Goal: Check status: Check status

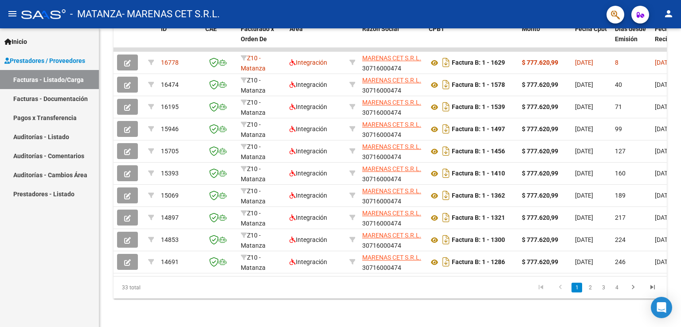
click at [37, 101] on link "Facturas - Documentación" at bounding box center [49, 98] width 99 height 19
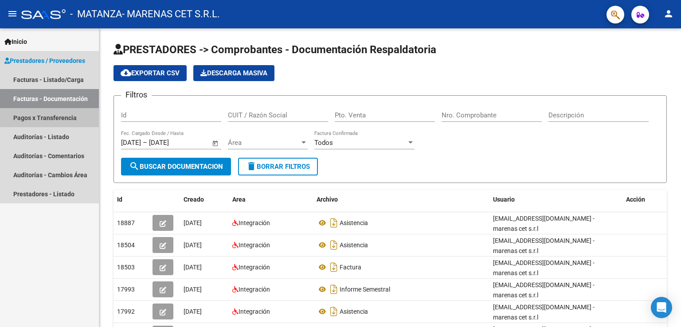
click at [51, 117] on link "Pagos x Transferencia" at bounding box center [49, 117] width 99 height 19
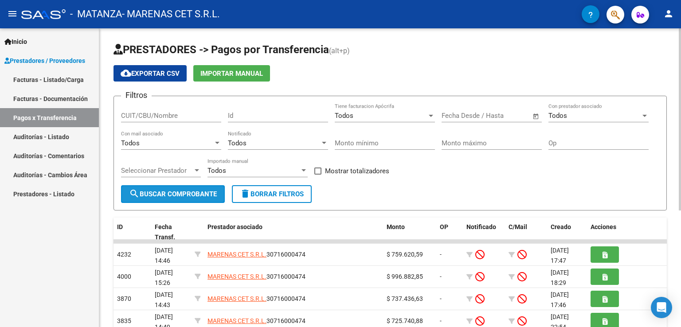
click at [206, 192] on span "search Buscar Comprobante" at bounding box center [173, 194] width 88 height 8
click at [471, 116] on input "text" at bounding box center [459, 116] width 36 height 8
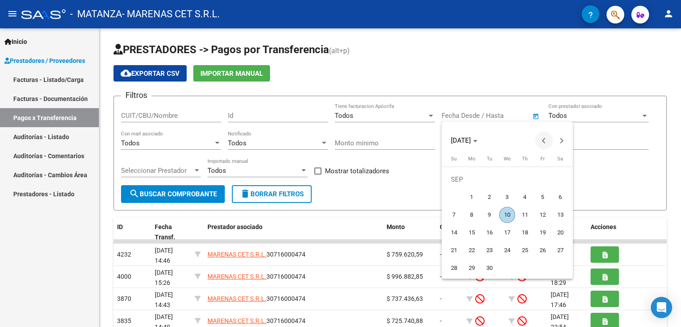
click at [544, 142] on button "Previous month" at bounding box center [544, 141] width 18 height 18
click at [560, 141] on button "Next month" at bounding box center [561, 141] width 18 height 18
click at [385, 70] on div at bounding box center [340, 163] width 681 height 327
